Goal: Use online tool/utility: Utilize a website feature to perform a specific function

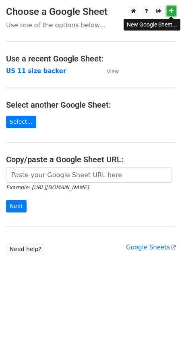
click at [170, 11] on icon at bounding box center [171, 11] width 4 height 6
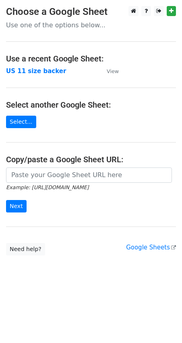
click at [159, 51] on main "Choose a Google Sheet Use one of the options below... Use a recent Google Sheet…" at bounding box center [91, 131] width 182 height 250
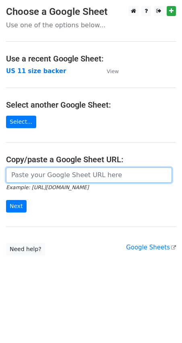
click at [37, 174] on input "url" at bounding box center [89, 175] width 166 height 15
paste input "https://docs.google.com/spreadsheets/d/1njUBPpZUom1zunQGgZEsRSSpf4ditoxbdGhzmd-…"
type input "https://docs.google.com/spreadsheets/d/1njUBPpZUom1zunQGgZEsRSSpf4ditoxbdGhzmd-…"
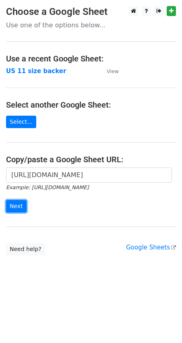
click at [14, 206] on input "Next" at bounding box center [16, 206] width 20 height 12
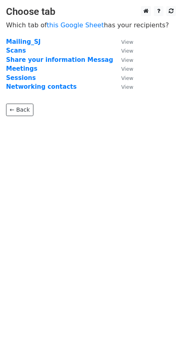
click at [28, 41] on strong "Mailing_SJ" at bounding box center [23, 41] width 35 height 7
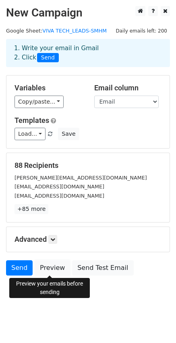
click at [51, 268] on link "Preview" at bounding box center [52, 267] width 35 height 15
click at [48, 268] on link "Preview" at bounding box center [52, 267] width 35 height 15
click at [44, 270] on link "Preview" at bounding box center [52, 267] width 35 height 15
click at [48, 266] on link "Preview" at bounding box center [52, 267] width 35 height 15
